Goal: Task Accomplishment & Management: Manage account settings

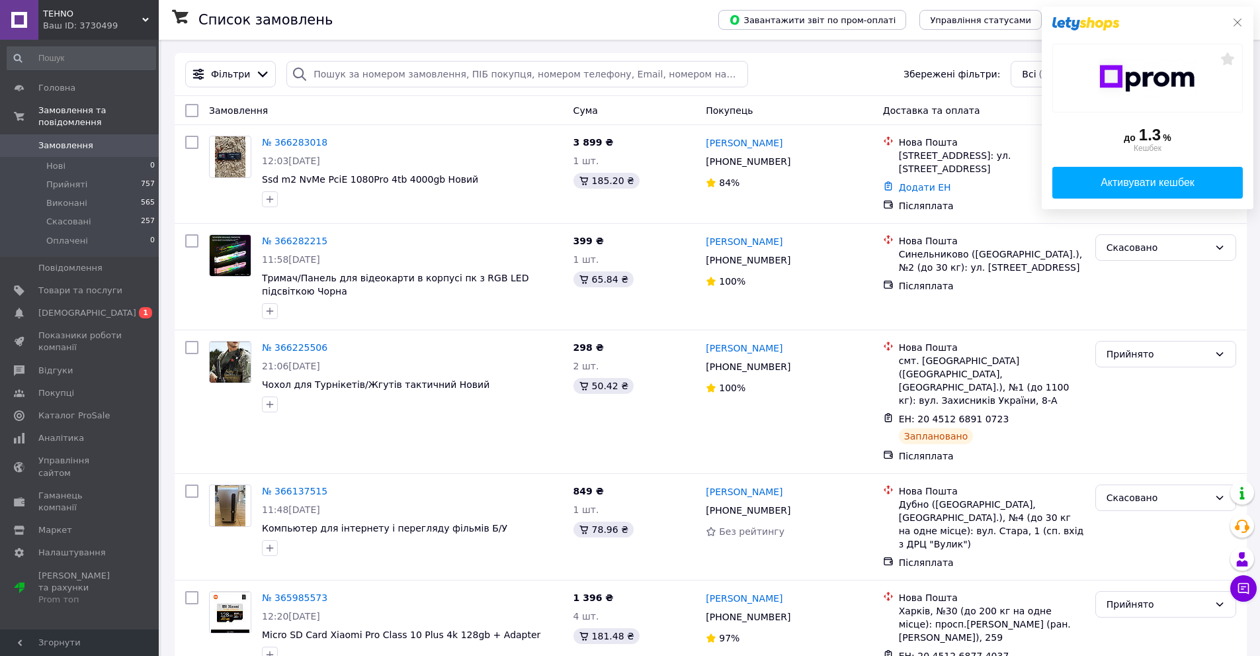
click at [1236, 18] on icon at bounding box center [1237, 22] width 11 height 11
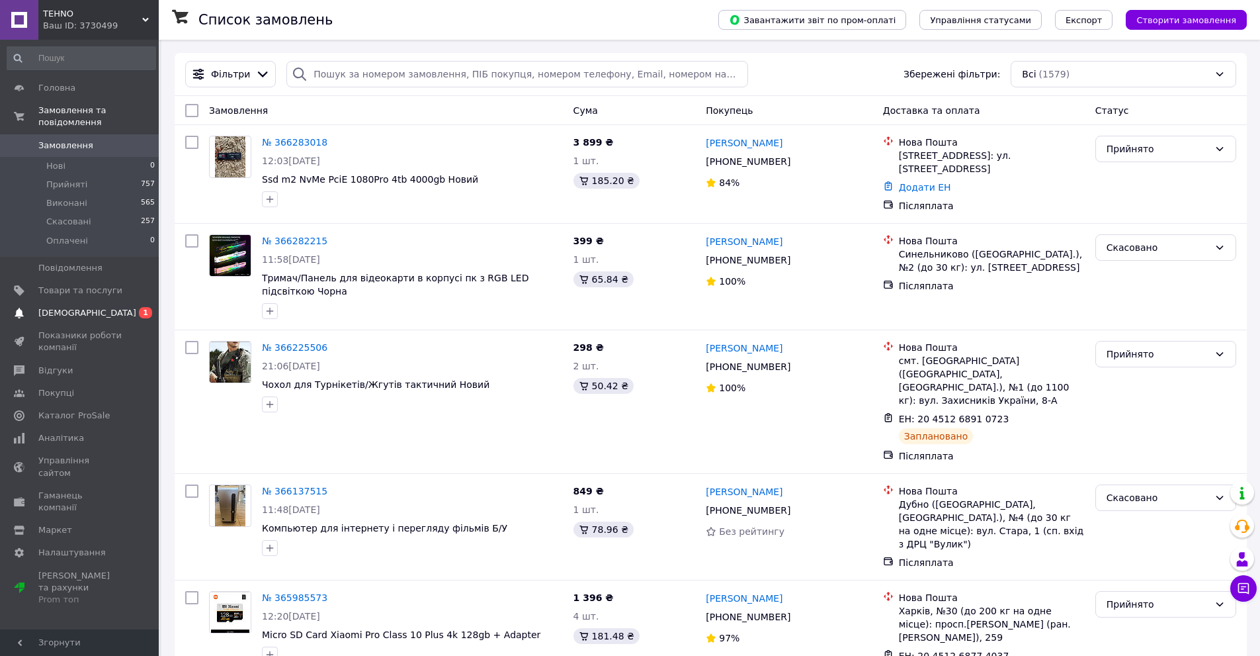
click at [71, 307] on span "[DEMOGRAPHIC_DATA]" at bounding box center [87, 313] width 98 height 12
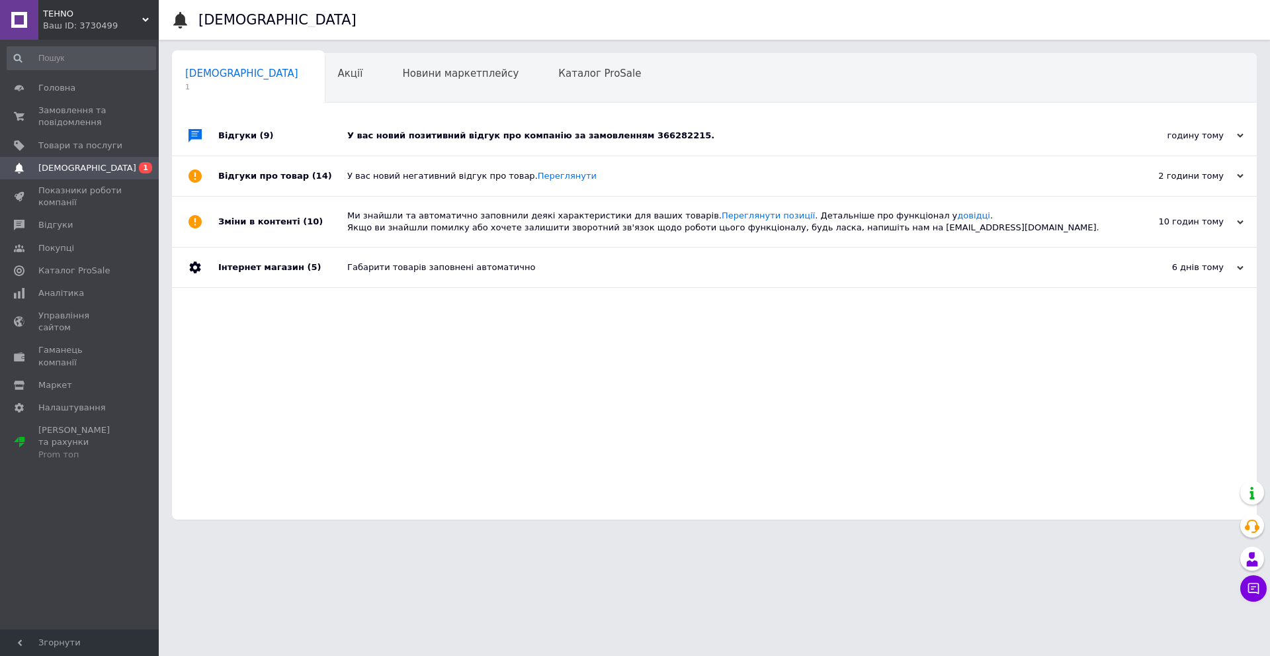
click at [482, 131] on div "У вас новий позитивний відгук про компанію за замовленням 366282215." at bounding box center [729, 136] width 764 height 12
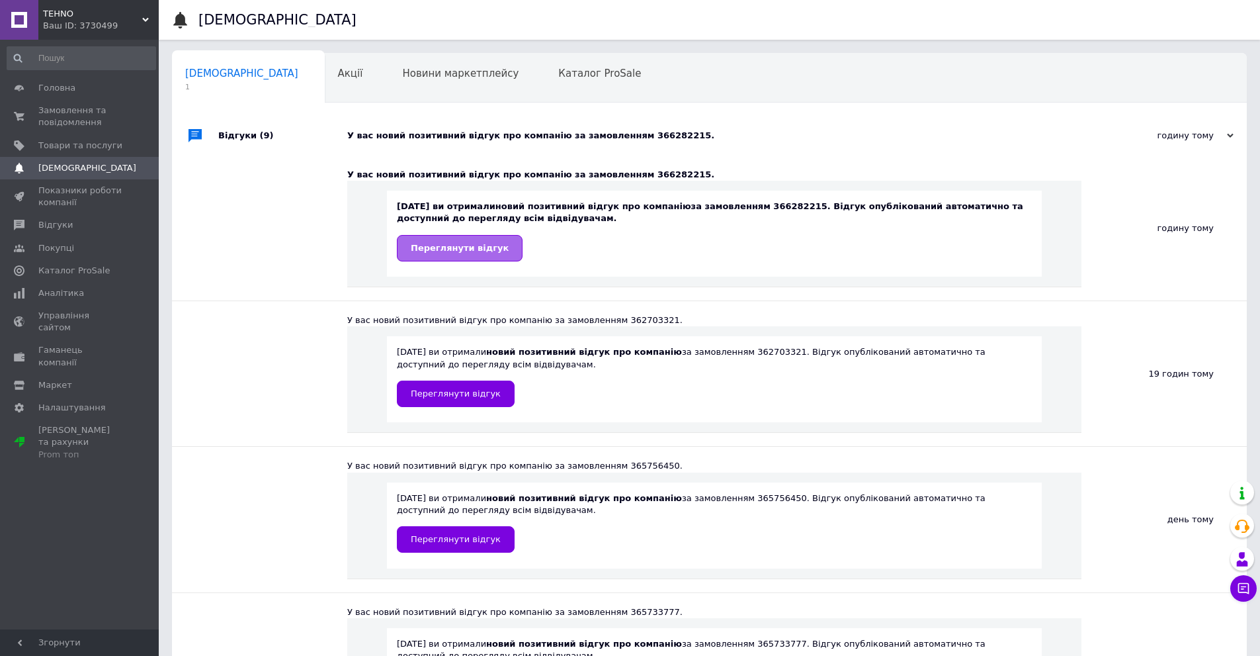
click at [432, 244] on span "Переглянути відгук" at bounding box center [460, 248] width 98 height 10
click at [73, 110] on span "Замовлення та повідомлення" at bounding box center [80, 117] width 84 height 24
